Goal: Task Accomplishment & Management: Use online tool/utility

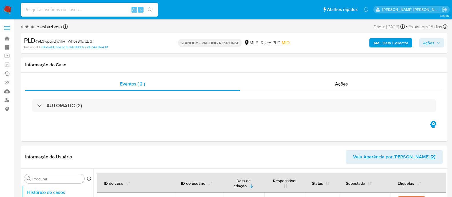
select select "10"
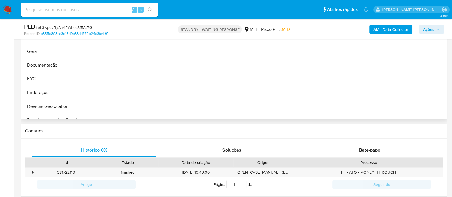
scroll to position [214, 0]
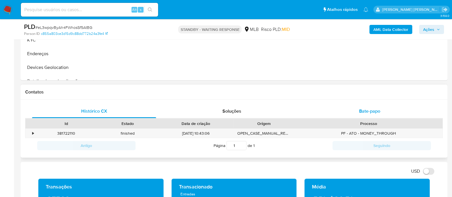
click at [359, 111] on div "Bate-papo" at bounding box center [370, 111] width 124 height 14
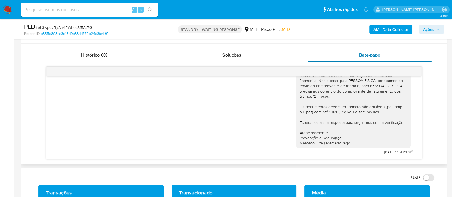
scroll to position [285, 0]
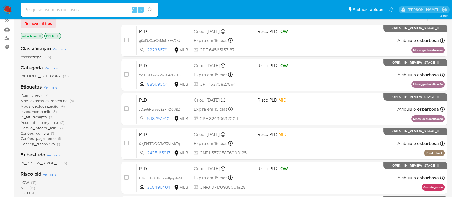
scroll to position [71, 0]
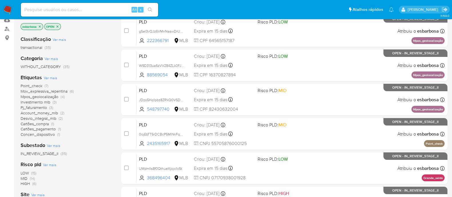
click at [41, 107] on span "Pj_faturamento" at bounding box center [34, 108] width 26 height 6
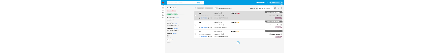
scroll to position [35, 0]
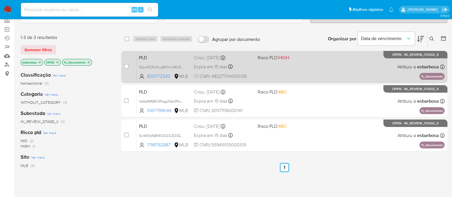
click at [315, 66] on div "PLD Qqw4Q3V31upBVlmUMU0uNXSN 800772530 MLB Risco PLD: HIGH Criou: 12/08/2025 Cr…" at bounding box center [291, 66] width 308 height 29
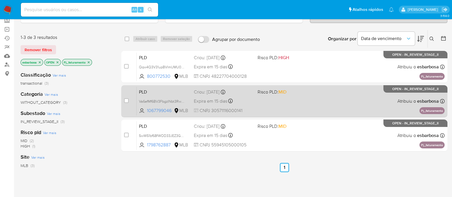
click at [282, 99] on div "PLD Va6efMf6BV3FbgzINbt3Rwqq 1067799046 MLB Risco PLD: MID Criou: 12/08/2025 Cr…" at bounding box center [291, 101] width 308 height 29
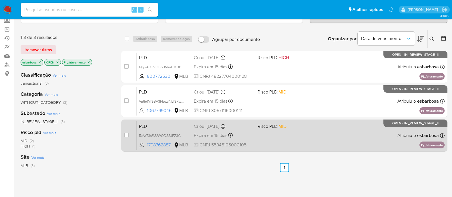
click at [286, 135] on div "PLD 5wW51bf68fWOD33JEZ3Gc4xr 1798762887 MLB Risco PLD: MID Criou: 12/08/2025 Cr…" at bounding box center [291, 135] width 308 height 29
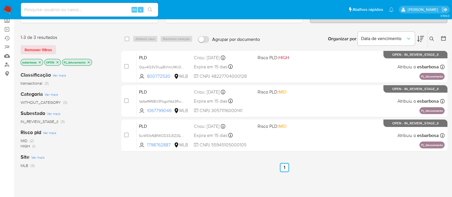
click at [90, 62] on icon "close-filter" at bounding box center [88, 62] width 3 height 3
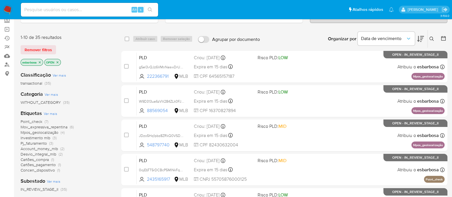
click at [39, 155] on span "Desvio_integral_mlb" at bounding box center [39, 154] width 36 height 6
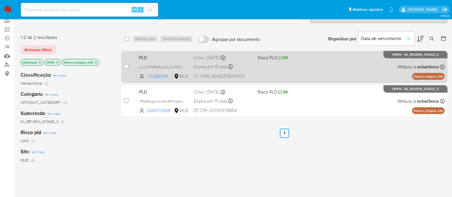
click at [313, 69] on div "PLD kyxJVTWfB45UaOvCleh6239D 702680161 MLB Risco PLD: LOW Criou: 12/08/2025 Cri…" at bounding box center [291, 66] width 308 height 29
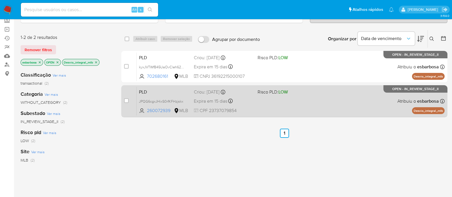
click at [269, 107] on div "PLD JPQG6cgxJHixS0rfKFHzjskx 260072939 MLB Risco PLD: LOW Criou: 12/08/2025 Cri…" at bounding box center [291, 101] width 308 height 29
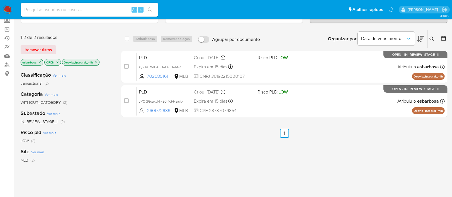
click at [97, 62] on icon "close-filter" at bounding box center [95, 62] width 3 height 3
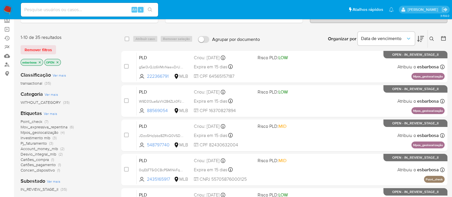
click at [42, 136] on span "Investimento mlb" at bounding box center [36, 138] width 30 height 6
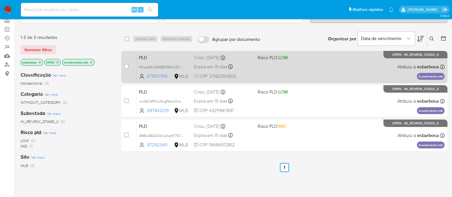
click at [313, 73] on div "PLD NKpqsBirhB48BD86mkEC36Gl 675517919 MLB Risco PLD: LOW Criou: 12/08/2025 Cri…" at bounding box center [291, 66] width 308 height 29
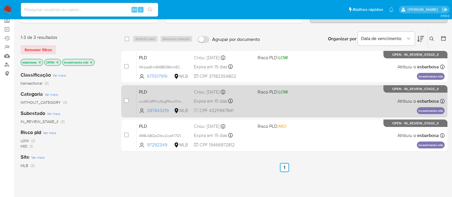
click at [294, 97] on div "PLD xcxWC4RFUJGrgP4wwTrrnNMy 287843219 MLB Risco PLD: LOW Criou: 12/08/2025 Cri…" at bounding box center [291, 101] width 308 height 29
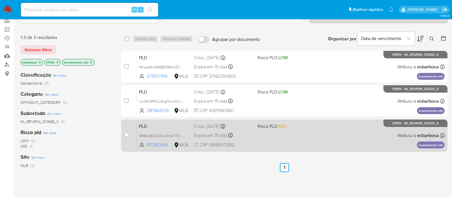
click at [303, 138] on div "PLD 4M8vA8QpOlbw2wpK17O1NX1s 97292349 MLB Risco PLD: MID Criou: 12/08/2025 Crio…" at bounding box center [291, 135] width 308 height 29
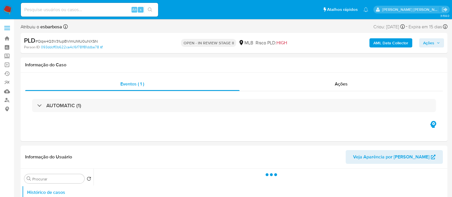
select select "10"
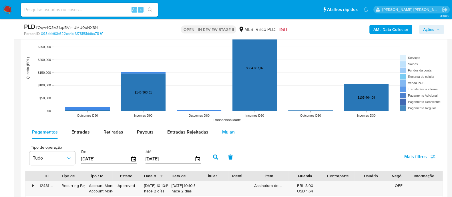
scroll to position [571, 0]
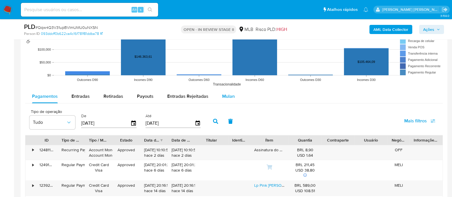
click at [223, 95] on span "Mulan" at bounding box center [228, 96] width 13 height 7
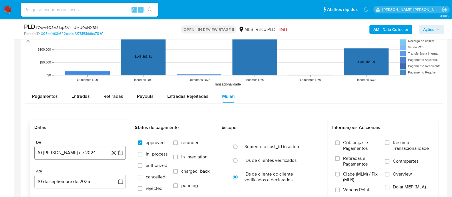
click at [87, 151] on button "10 [PERSON_NAME] de 2024" at bounding box center [79, 153] width 91 height 14
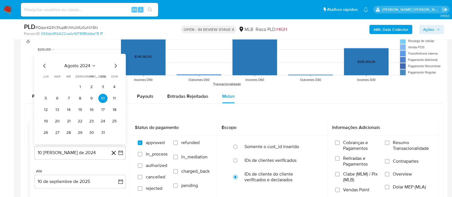
click at [91, 63] on icon "Seleccionar mes y año" at bounding box center [93, 65] width 5 height 5
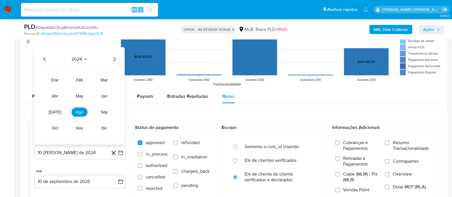
click at [117, 59] on icon "Año siguiente" at bounding box center [114, 58] width 7 height 7
click at [57, 110] on span "[DATE]" at bounding box center [55, 111] width 13 height 5
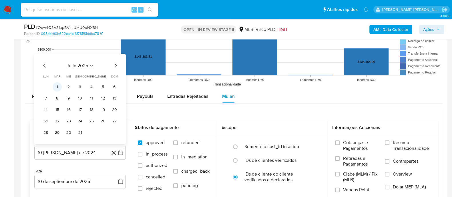
click at [57, 85] on button "1" at bounding box center [57, 86] width 9 height 9
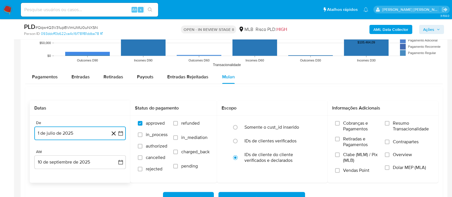
scroll to position [607, 0]
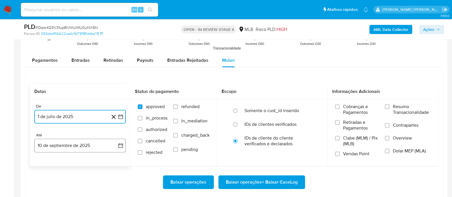
click at [75, 146] on button "10 de septiembre de 2025" at bounding box center [79, 146] width 91 height 14
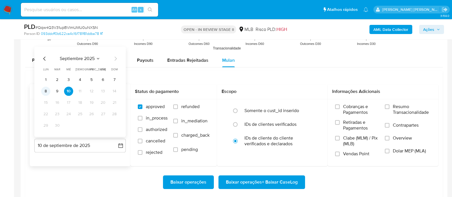
click at [48, 92] on button "8" at bounding box center [45, 90] width 9 height 9
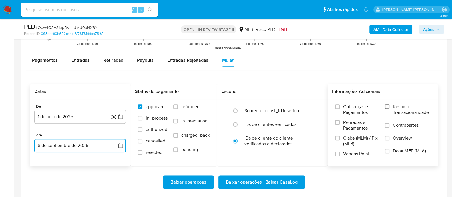
click at [387, 106] on input "Resumo Transacionalidade" at bounding box center [387, 106] width 5 height 5
click at [388, 126] on input "Contrapartes" at bounding box center [387, 125] width 5 height 5
click at [338, 153] on input "Vendas Point" at bounding box center [337, 153] width 5 height 5
click at [252, 179] on span "Baixar operações + Baixar CaseLog" at bounding box center [262, 182] width 72 height 13
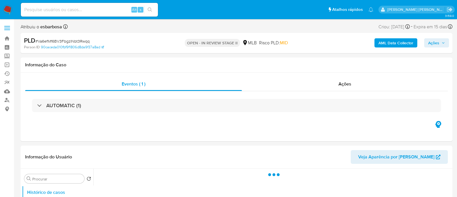
select select "10"
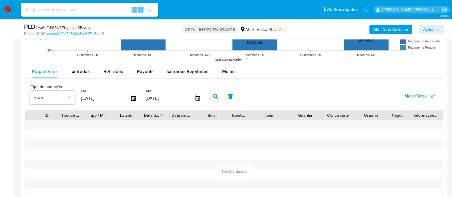
scroll to position [607, 0]
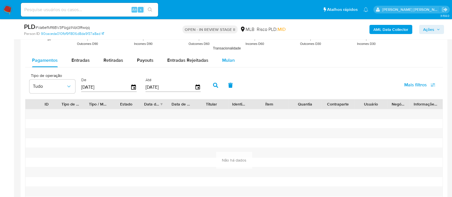
click at [223, 63] on div "Mulan" at bounding box center [228, 60] width 13 height 14
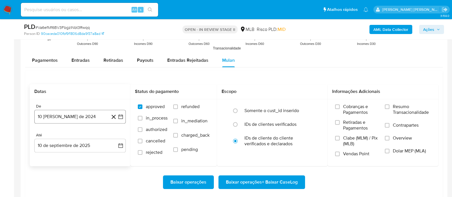
click at [85, 118] on button "10 [PERSON_NAME] de 2024" at bounding box center [79, 117] width 91 height 14
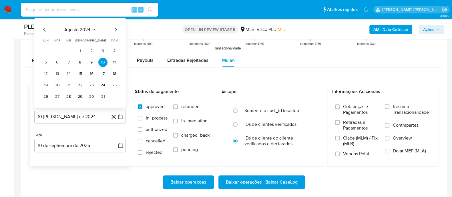
click at [83, 28] on span "agosto 2024" at bounding box center [77, 30] width 26 height 6
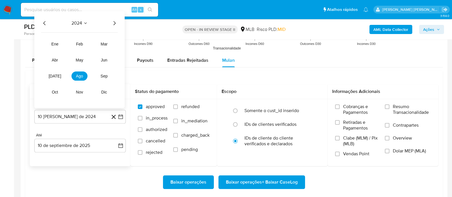
click at [116, 23] on icon "Año siguiente" at bounding box center [114, 22] width 7 height 7
click at [50, 76] on button "[DATE]" at bounding box center [55, 75] width 16 height 9
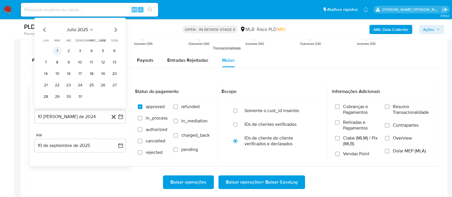
click at [59, 45] on table "lun lunes mar martes mié miércoles jue jueves vie viernes sáb sábado dom doming…" at bounding box center [80, 69] width 78 height 63
click at [57, 50] on button "1" at bounding box center [57, 50] width 9 height 9
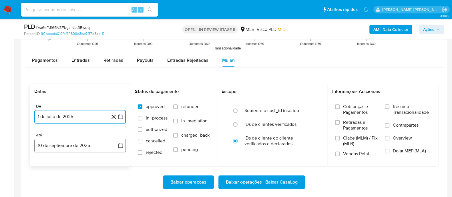
click at [82, 146] on button "10 de septiembre de 2025" at bounding box center [79, 146] width 91 height 14
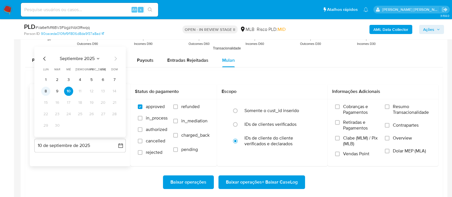
click at [46, 92] on button "8" at bounding box center [45, 90] width 9 height 9
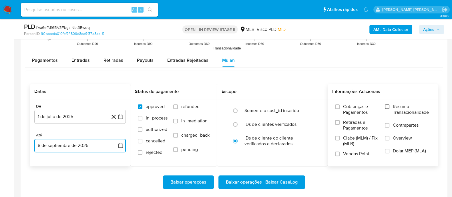
click at [389, 104] on input "Resumo Transacionalidade" at bounding box center [387, 106] width 5 height 5
click at [386, 126] on input "Contrapartes" at bounding box center [387, 125] width 5 height 5
click at [338, 154] on input "Vendas Point" at bounding box center [337, 153] width 5 height 5
click at [259, 180] on span "Baixar operações + Baixar CaseLog" at bounding box center [262, 182] width 72 height 13
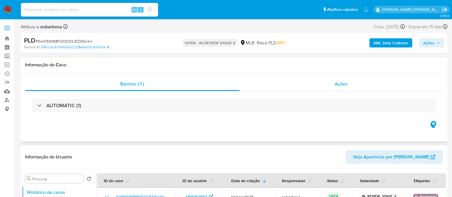
select select "10"
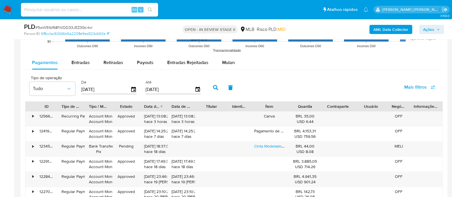
scroll to position [607, 0]
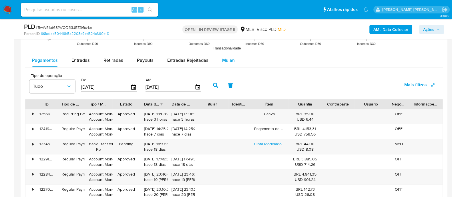
click at [228, 61] on span "Mulan" at bounding box center [228, 60] width 13 height 7
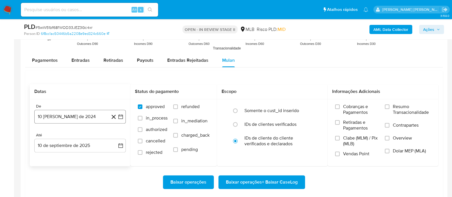
click at [69, 110] on button "10 [PERSON_NAME] de 2024" at bounding box center [79, 117] width 91 height 14
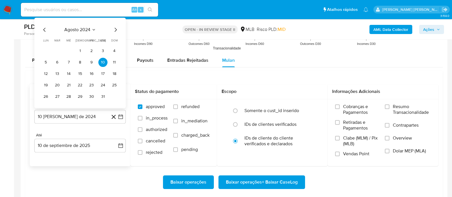
click at [86, 28] on span "agosto 2024" at bounding box center [77, 30] width 26 height 6
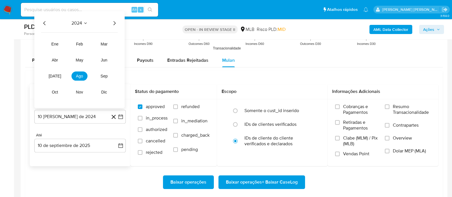
click at [113, 22] on icon "Año siguiente" at bounding box center [114, 22] width 7 height 7
click at [59, 76] on button "[DATE]" at bounding box center [55, 75] width 16 height 9
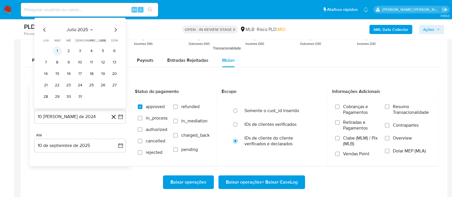
click at [61, 51] on button "1" at bounding box center [57, 50] width 9 height 9
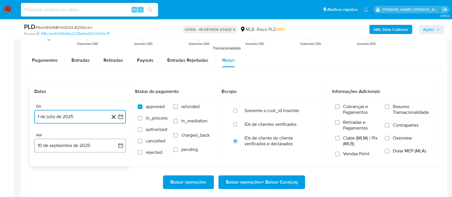
click at [69, 148] on button "10 de septiembre de 2025" at bounding box center [79, 146] width 91 height 14
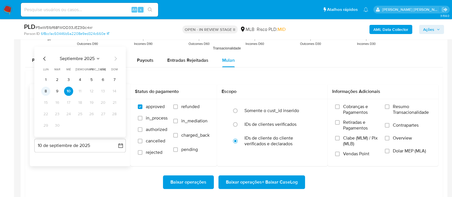
click at [45, 90] on button "8" at bounding box center [45, 90] width 9 height 9
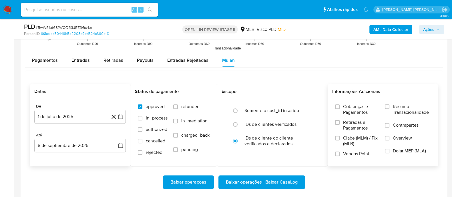
click at [389, 107] on span at bounding box center [387, 106] width 5 height 5
click at [389, 107] on input "Resumo Transacionalidade" at bounding box center [387, 106] width 5 height 5
click at [390, 126] on label "Contrapartes" at bounding box center [408, 128] width 46 height 13
click at [389, 126] on input "Contrapartes" at bounding box center [387, 125] width 5 height 5
click at [337, 153] on input "Vendas Point" at bounding box center [337, 153] width 5 height 5
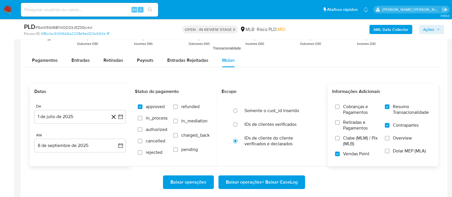
click at [258, 179] on span "Baixar operações + Baixar CaseLog" at bounding box center [262, 182] width 72 height 13
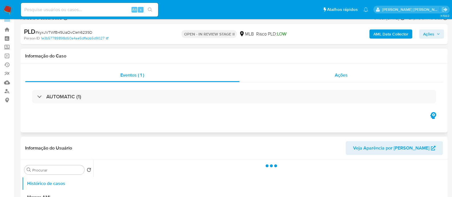
scroll to position [35, 0]
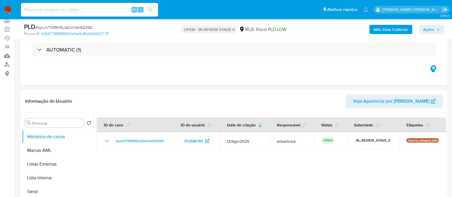
select select "10"
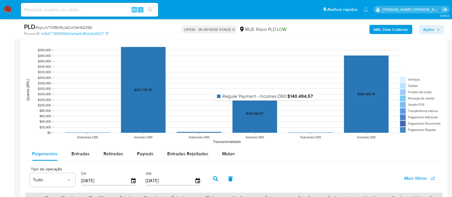
scroll to position [536, 0]
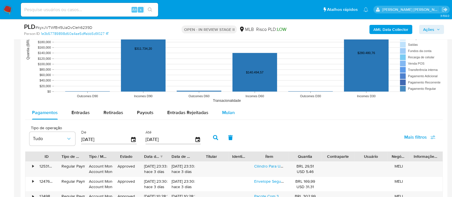
click at [223, 111] on span "Mulan" at bounding box center [228, 112] width 13 height 7
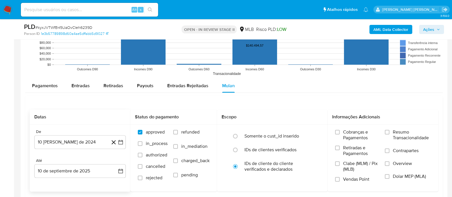
scroll to position [571, 0]
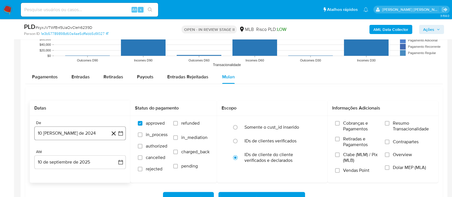
click at [70, 131] on button "10 [PERSON_NAME] de 2024" at bounding box center [79, 133] width 91 height 14
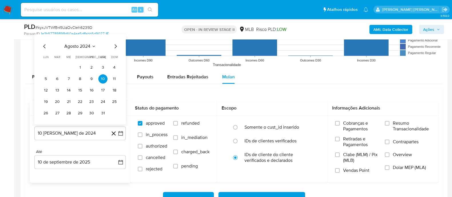
click at [86, 43] on span "agosto 2024" at bounding box center [77, 46] width 26 height 6
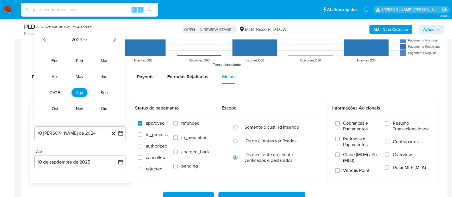
click at [111, 37] on icon "Año siguiente" at bounding box center [114, 39] width 7 height 7
click at [52, 92] on span "[DATE]" at bounding box center [55, 92] width 13 height 5
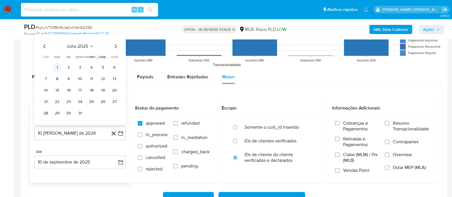
click at [60, 66] on button "1" at bounding box center [57, 67] width 9 height 9
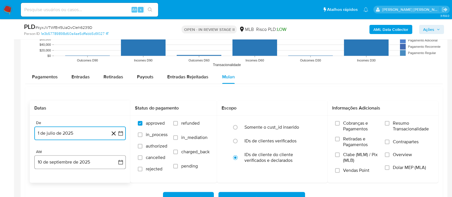
click at [70, 165] on button "10 de septiembre de 2025" at bounding box center [79, 162] width 91 height 14
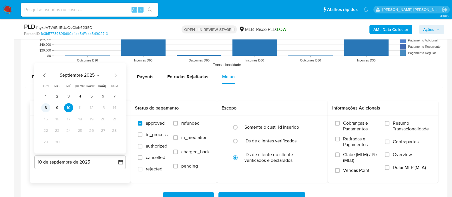
click at [48, 107] on button "8" at bounding box center [45, 107] width 9 height 9
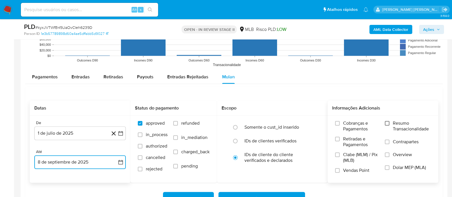
click at [387, 122] on input "Resumo Transacionalidade" at bounding box center [387, 123] width 5 height 5
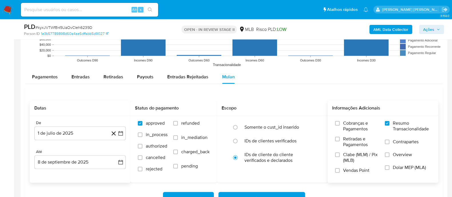
click at [390, 142] on label "Contrapartes" at bounding box center [408, 145] width 46 height 13
click at [389, 142] on input "Contrapartes" at bounding box center [387, 141] width 5 height 5
click at [337, 172] on label "Vendas Point" at bounding box center [357, 172] width 44 height 10
click at [337, 172] on input "Vendas Point" at bounding box center [337, 170] width 5 height 5
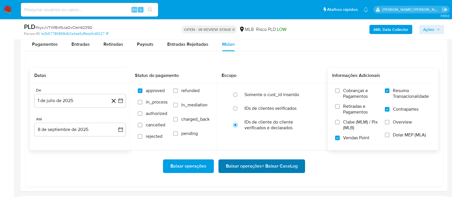
scroll to position [607, 0]
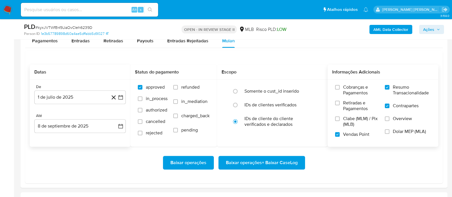
click at [254, 165] on span "Baixar operações + Baixar CaseLog" at bounding box center [262, 162] width 72 height 13
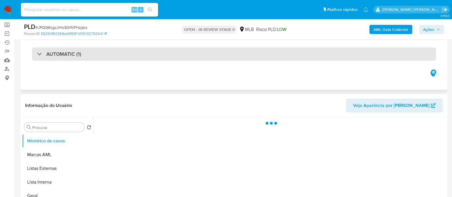
scroll to position [71, 0]
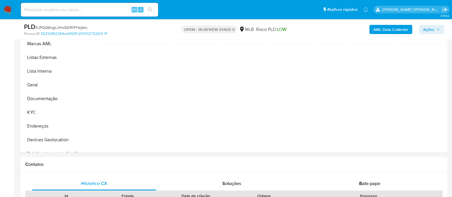
select select "10"
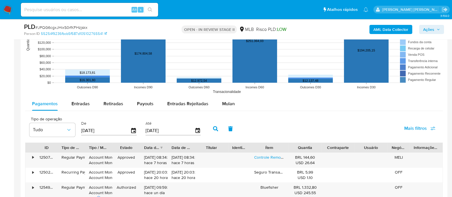
scroll to position [571, 0]
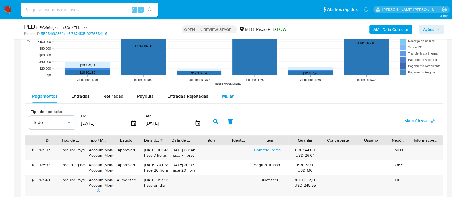
click at [227, 96] on span "Mulan" at bounding box center [228, 96] width 13 height 7
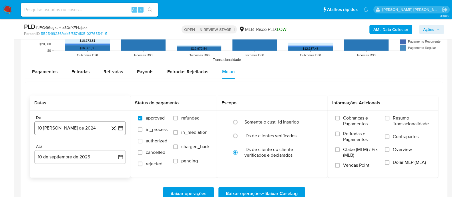
scroll to position [607, 0]
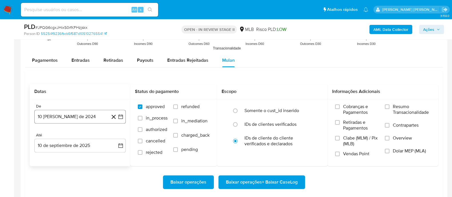
click at [84, 120] on button "10 [PERSON_NAME] de 2024" at bounding box center [79, 117] width 91 height 14
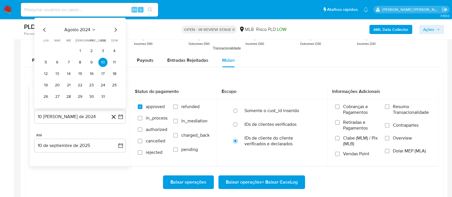
click at [90, 29] on span "agosto 2024" at bounding box center [77, 30] width 26 height 6
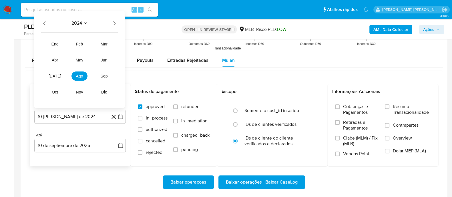
click at [113, 23] on icon "Año siguiente" at bounding box center [114, 22] width 7 height 7
click at [53, 76] on span "[DATE]" at bounding box center [55, 75] width 13 height 5
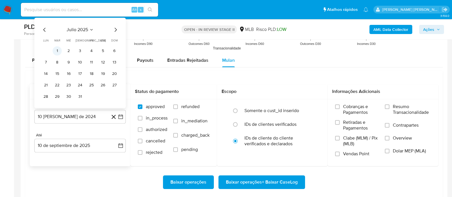
click at [60, 51] on button "1" at bounding box center [57, 50] width 9 height 9
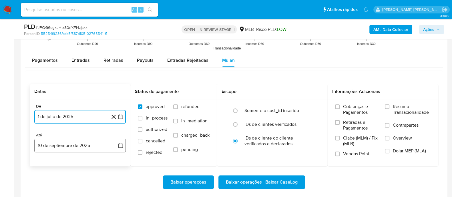
click at [93, 147] on button "10 de septiembre de 2025" at bounding box center [79, 146] width 91 height 14
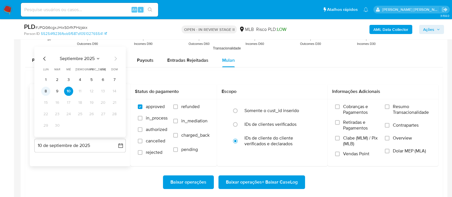
click at [43, 93] on button "8" at bounding box center [45, 90] width 9 height 9
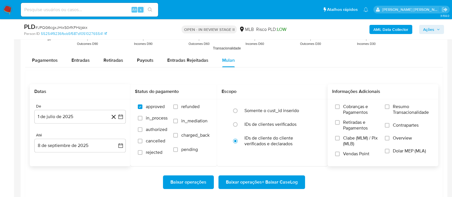
click at [390, 106] on label "Resumo Transacionalidade" at bounding box center [408, 113] width 46 height 19
click at [389, 106] on input "Resumo Transacionalidade" at bounding box center [387, 106] width 5 height 5
click at [389, 123] on input "Contrapartes" at bounding box center [387, 125] width 5 height 5
click at [337, 153] on input "Vendas Point" at bounding box center [337, 153] width 5 height 5
click at [258, 183] on span "Baixar operações + Baixar CaseLog" at bounding box center [262, 182] width 72 height 13
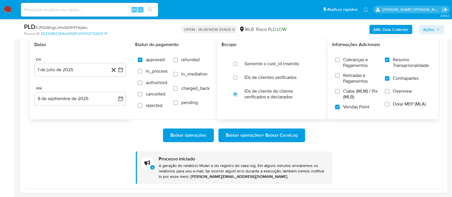
scroll to position [643, 0]
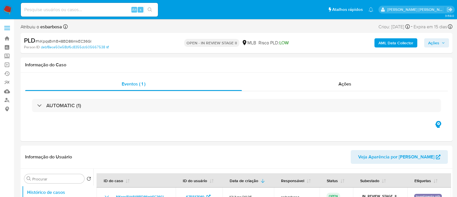
select select "10"
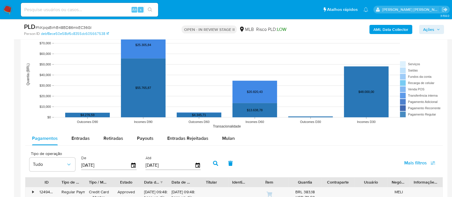
scroll to position [500, 0]
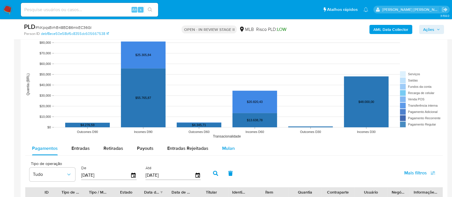
click at [228, 149] on span "Mulan" at bounding box center [228, 148] width 13 height 7
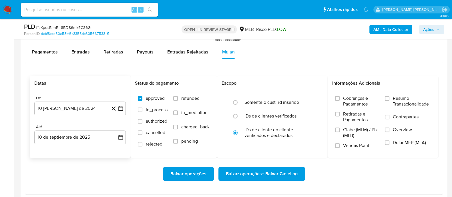
scroll to position [607, 0]
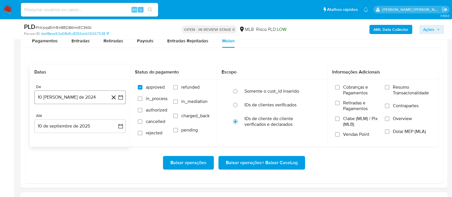
click at [93, 96] on button "10 [PERSON_NAME] de 2024" at bounding box center [79, 97] width 91 height 14
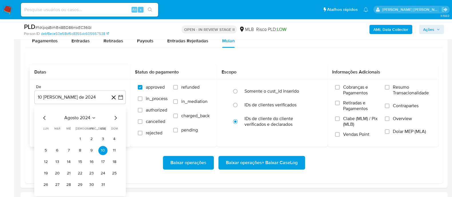
click at [79, 117] on span "agosto 2024" at bounding box center [77, 118] width 26 height 6
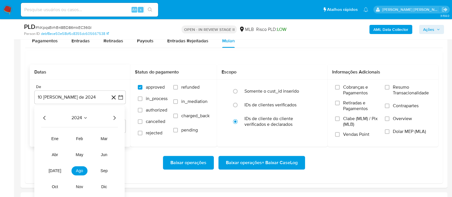
click at [115, 116] on icon "Año siguiente" at bounding box center [114, 117] width 7 height 7
click at [105, 154] on span "jun" at bounding box center [104, 154] width 7 height 5
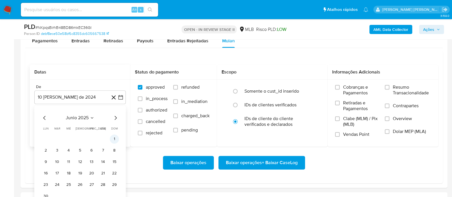
click at [114, 138] on button "1" at bounding box center [114, 138] width 9 height 9
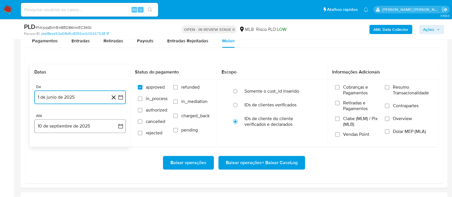
click at [99, 129] on button "10 de septiembre de 2025" at bounding box center [79, 126] width 91 height 14
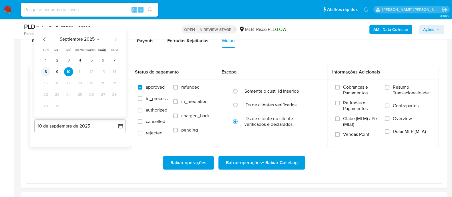
click at [45, 72] on button "8" at bounding box center [45, 71] width 9 height 9
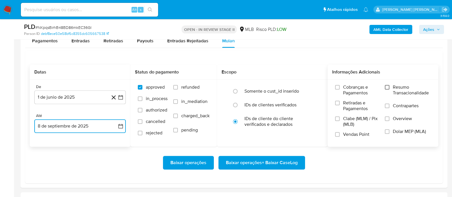
click at [389, 85] on input "Resumo Transacionalidade" at bounding box center [387, 87] width 5 height 5
click at [387, 104] on input "Contrapartes" at bounding box center [387, 105] width 5 height 5
click at [338, 133] on input "Vendas Point" at bounding box center [337, 134] width 5 height 5
click at [247, 162] on span "Baixar operações + Baixar CaseLog" at bounding box center [262, 162] width 72 height 13
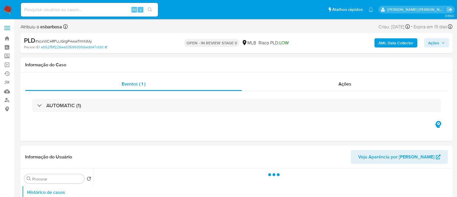
select select "10"
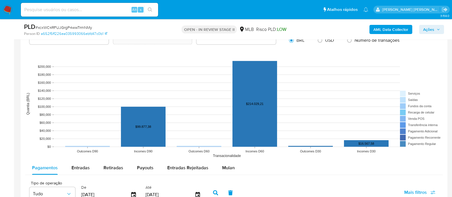
scroll to position [536, 0]
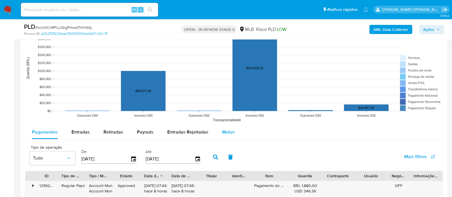
click at [229, 135] on div "Mulan" at bounding box center [228, 132] width 13 height 14
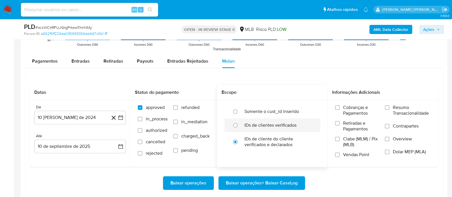
scroll to position [607, 0]
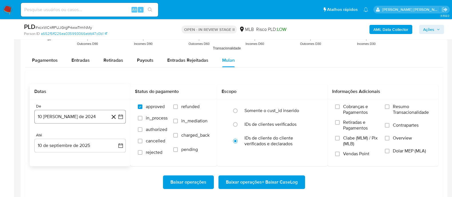
click at [66, 113] on button "10 [PERSON_NAME] de 2024" at bounding box center [79, 117] width 91 height 14
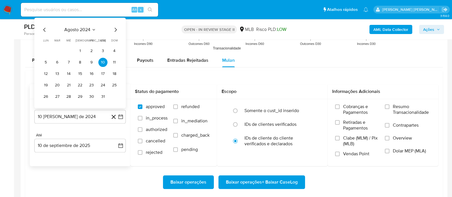
click at [80, 29] on span "agosto 2024" at bounding box center [77, 30] width 26 height 6
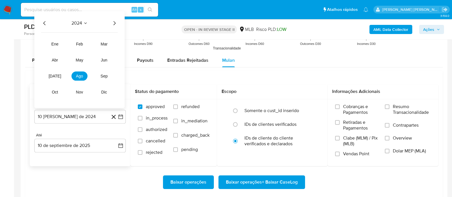
click at [115, 24] on icon "Año siguiente" at bounding box center [114, 22] width 7 height 7
click at [104, 61] on span "jun" at bounding box center [104, 59] width 7 height 5
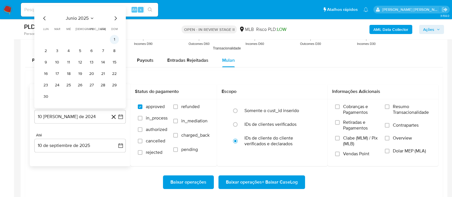
click at [114, 39] on button "1" at bounding box center [114, 39] width 9 height 9
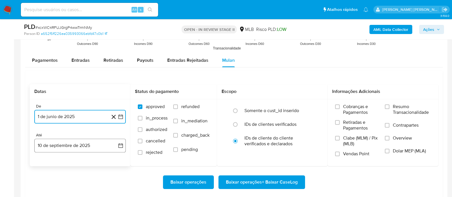
click at [95, 145] on button "10 de septiembre de 2025" at bounding box center [79, 146] width 91 height 14
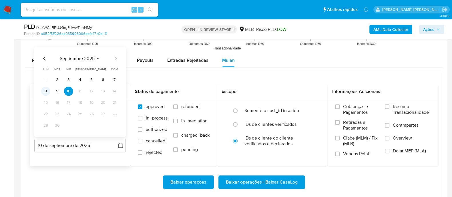
click at [45, 90] on button "8" at bounding box center [45, 90] width 9 height 9
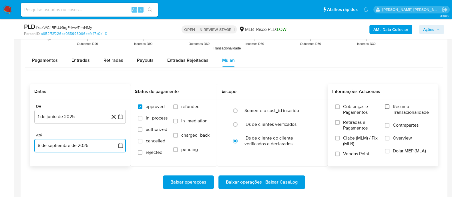
click at [386, 105] on input "Resumo Transacionalidade" at bounding box center [387, 106] width 5 height 5
click at [387, 122] on div "Resumo Transacionalidade Contrapartes Overview Dolar MEP (MLA)" at bounding box center [408, 132] width 46 height 57
click at [386, 124] on input "Contrapartes" at bounding box center [387, 125] width 5 height 5
click at [337, 153] on input "Vendas Point" at bounding box center [337, 153] width 5 height 5
click at [267, 179] on span "Baixar operações + Baixar CaseLog" at bounding box center [262, 182] width 72 height 13
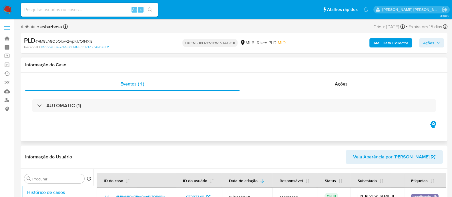
select select "10"
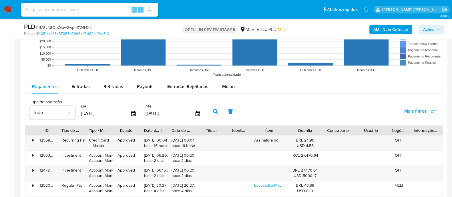
scroll to position [607, 0]
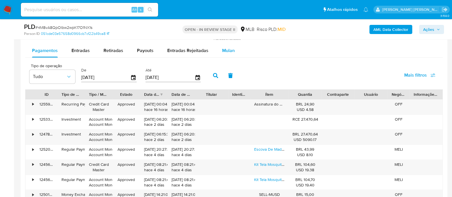
click at [227, 47] on span "Mulan" at bounding box center [228, 50] width 13 height 7
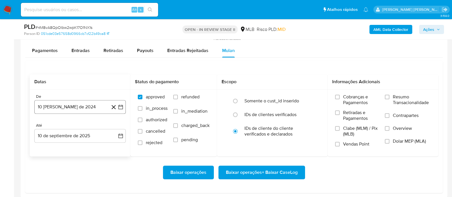
click at [90, 109] on button "10 [PERSON_NAME] de 2024" at bounding box center [79, 107] width 91 height 14
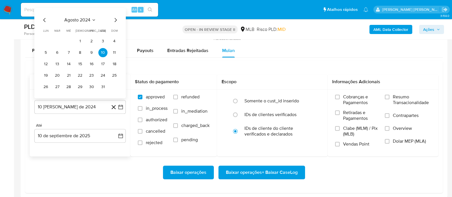
click at [77, 20] on span "agosto 2024" at bounding box center [77, 20] width 26 height 6
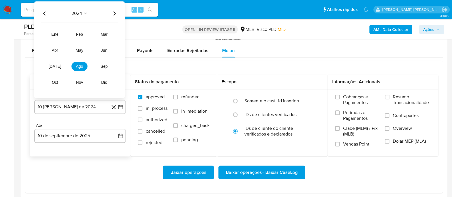
click at [116, 15] on icon "Año siguiente" at bounding box center [114, 13] width 7 height 7
click at [103, 49] on span "jun" at bounding box center [104, 50] width 7 height 5
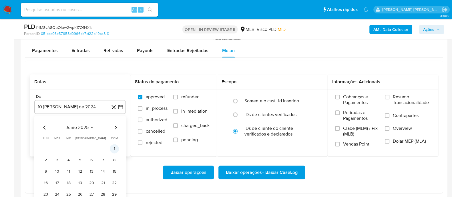
click at [113, 147] on button "1" at bounding box center [114, 148] width 9 height 9
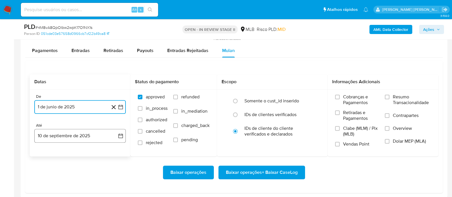
click at [121, 133] on icon "button" at bounding box center [121, 136] width 6 height 6
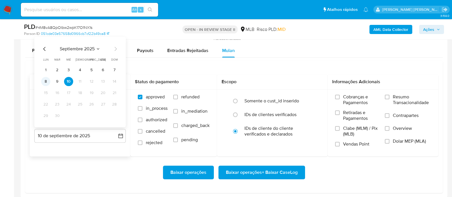
click at [48, 81] on button "8" at bounding box center [45, 81] width 9 height 9
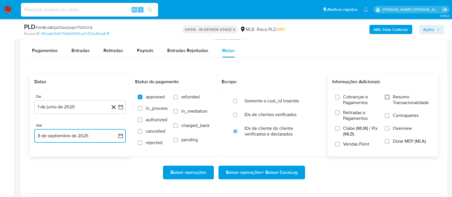
click at [386, 96] on input "Resumo Transacionalidade" at bounding box center [387, 97] width 5 height 5
click at [389, 114] on input "Contrapartes" at bounding box center [387, 115] width 5 height 5
click at [338, 144] on input "Vendas Point" at bounding box center [337, 144] width 5 height 5
click at [246, 173] on span "Baixar operações + Baixar CaseLog" at bounding box center [262, 172] width 72 height 13
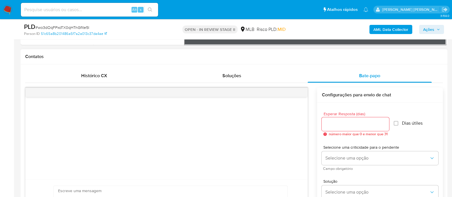
scroll to position [285, 0]
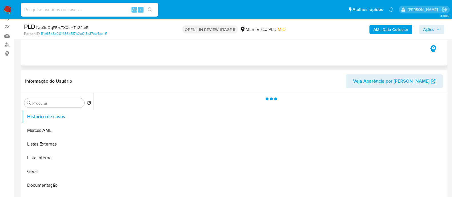
scroll to position [71, 0]
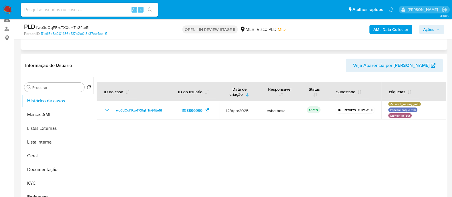
select select "10"
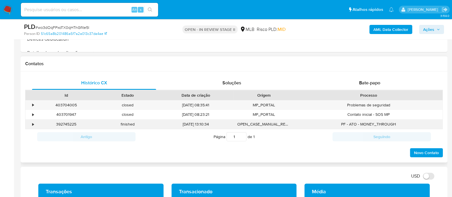
scroll to position [250, 0]
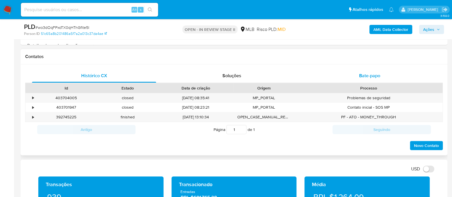
click at [341, 72] on div "Bate-papo" at bounding box center [370, 76] width 124 height 14
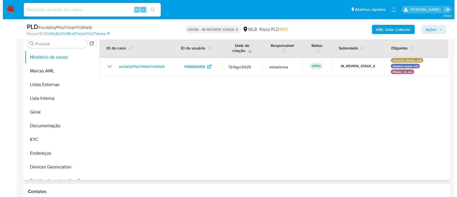
scroll to position [71, 0]
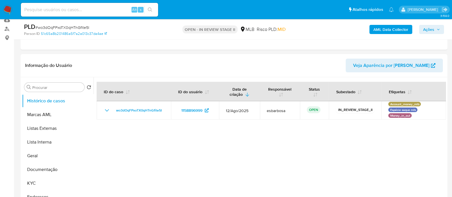
click at [389, 30] on b "AML Data Collector" at bounding box center [390, 29] width 35 height 9
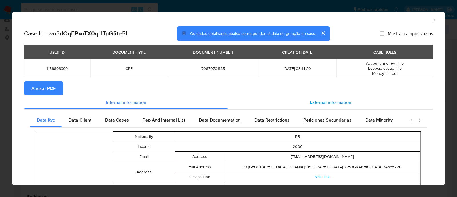
click at [317, 101] on span "External information" at bounding box center [330, 102] width 41 height 7
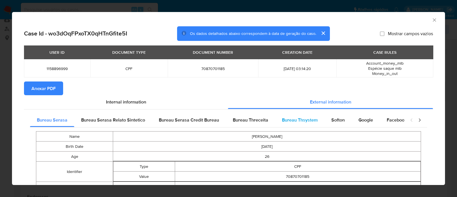
click at [301, 118] on span "Bureau Thsystem" at bounding box center [300, 120] width 36 height 7
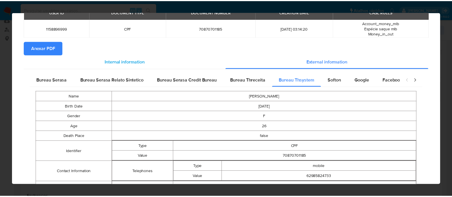
scroll to position [0, 0]
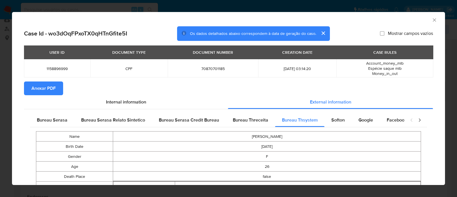
click at [46, 87] on span "Anexar PDF" at bounding box center [43, 88] width 24 height 13
click at [432, 22] on icon "Fechar a janela" at bounding box center [435, 20] width 6 height 6
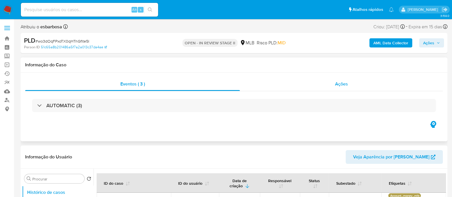
click at [279, 87] on div "Ações" at bounding box center [341, 84] width 203 height 14
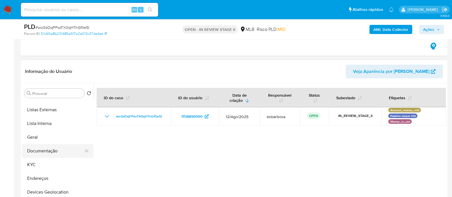
scroll to position [35, 0]
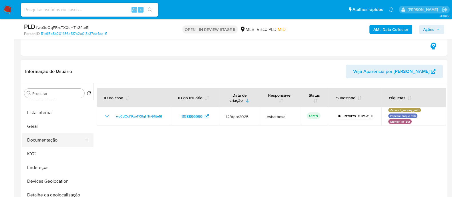
drag, startPoint x: 57, startPoint y: 141, endPoint x: 67, endPoint y: 134, distance: 12.2
click at [57, 141] on button "Documentação" at bounding box center [55, 140] width 67 height 14
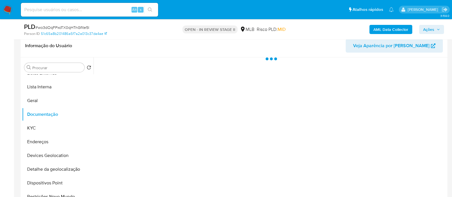
scroll to position [143, 0]
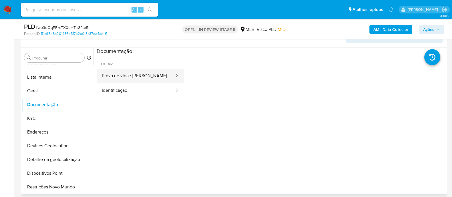
click at [130, 77] on button "Prova de vida / [PERSON_NAME]" at bounding box center [136, 76] width 78 height 15
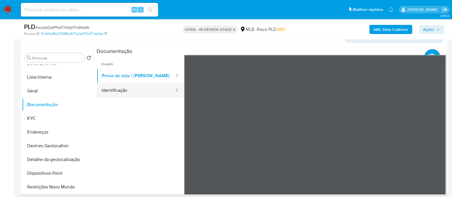
click at [127, 88] on button "Identificação" at bounding box center [136, 90] width 78 height 15
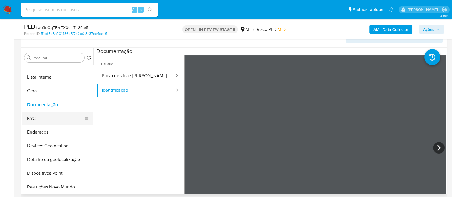
click at [43, 118] on button "KYC" at bounding box center [55, 118] width 67 height 14
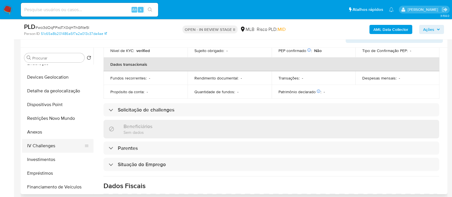
scroll to position [107, 0]
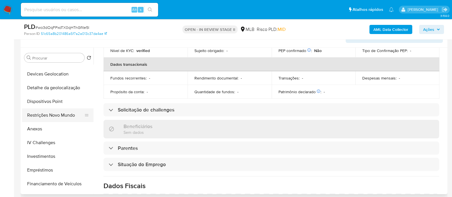
click at [57, 115] on button "Restrições Novo Mundo" at bounding box center [55, 115] width 67 height 14
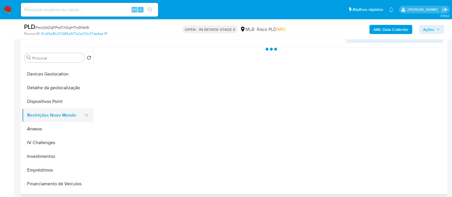
scroll to position [0, 0]
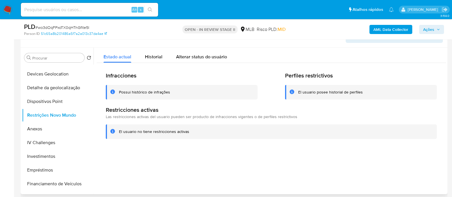
click at [155, 93] on div "Possui histórico de infrações" at bounding box center [144, 91] width 51 height 5
